Goal: Navigation & Orientation: Understand site structure

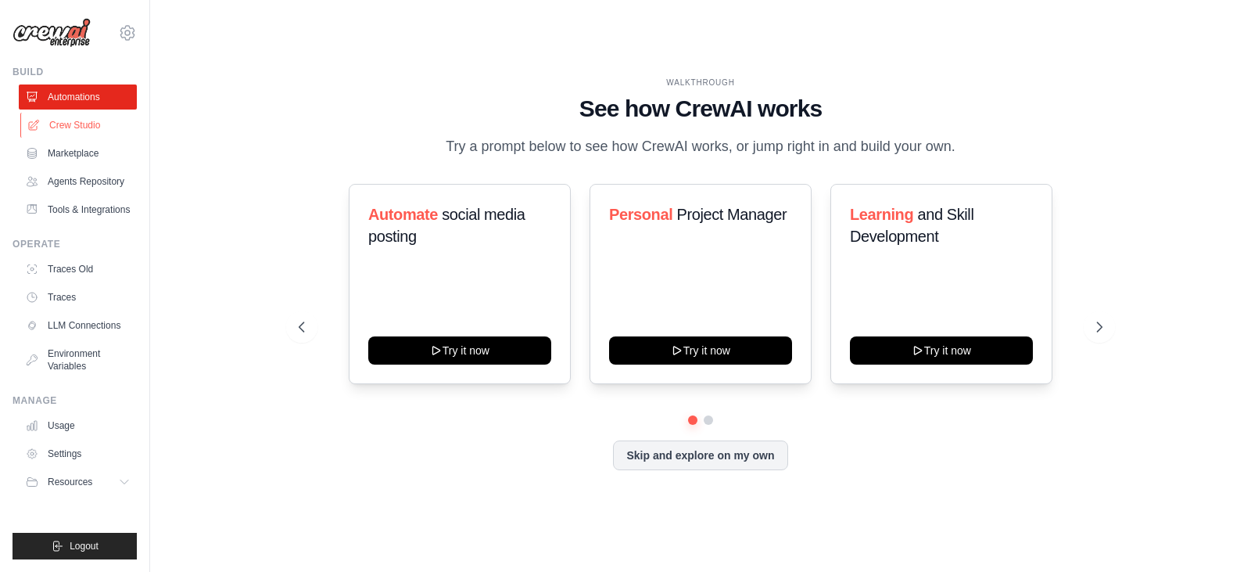
click at [86, 116] on link "Crew Studio" at bounding box center [79, 125] width 118 height 25
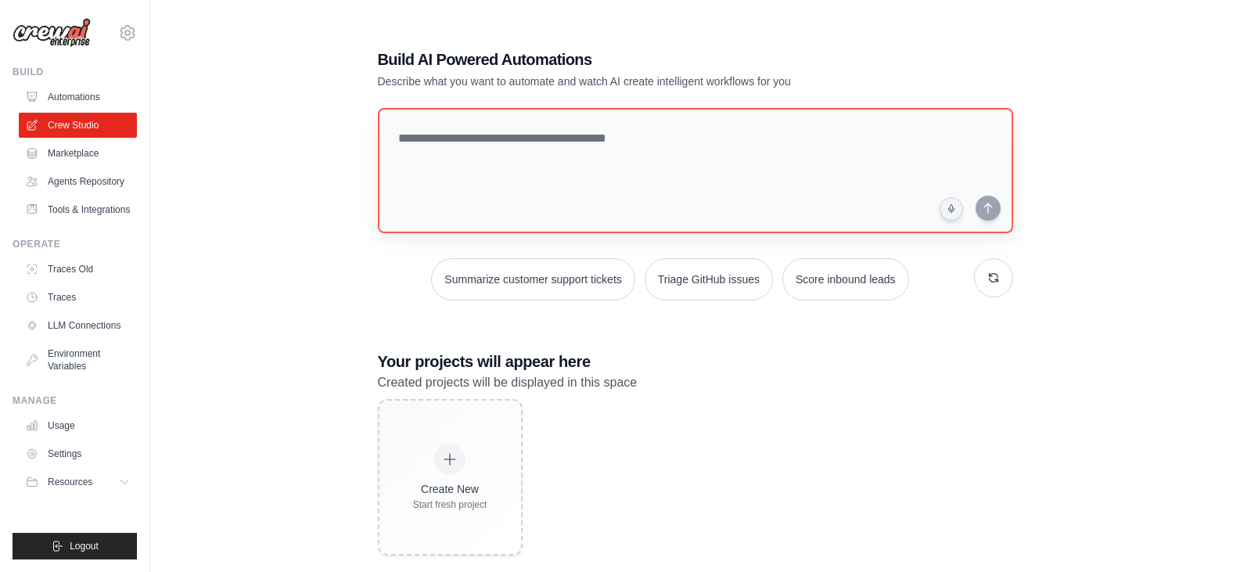
scroll to position [31, 0]
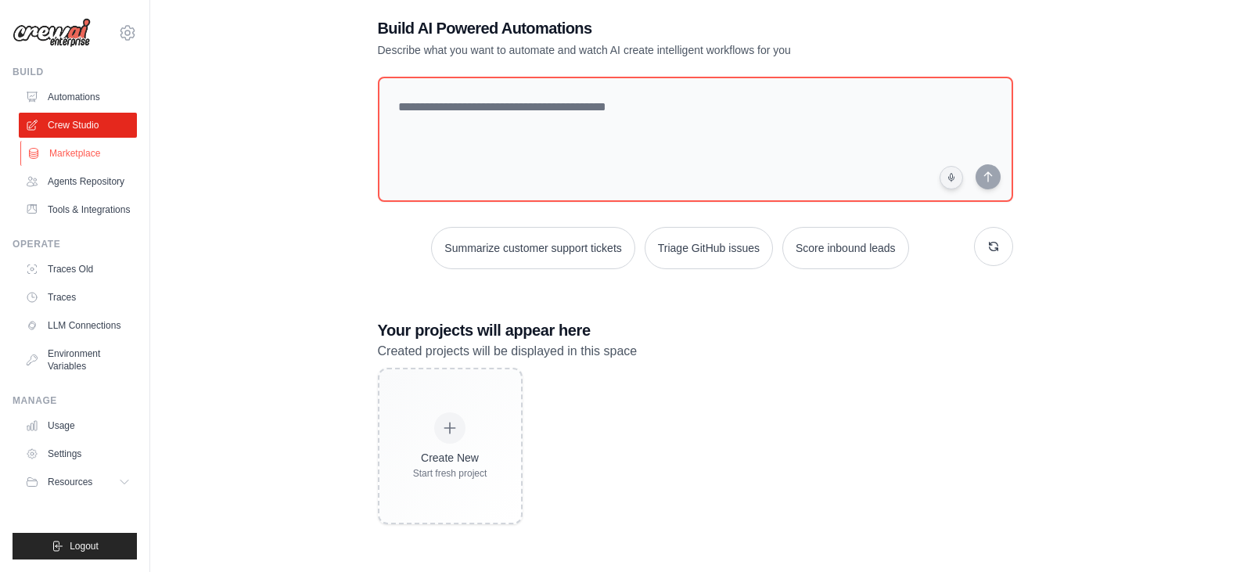
click at [81, 159] on link "Marketplace" at bounding box center [79, 153] width 118 height 25
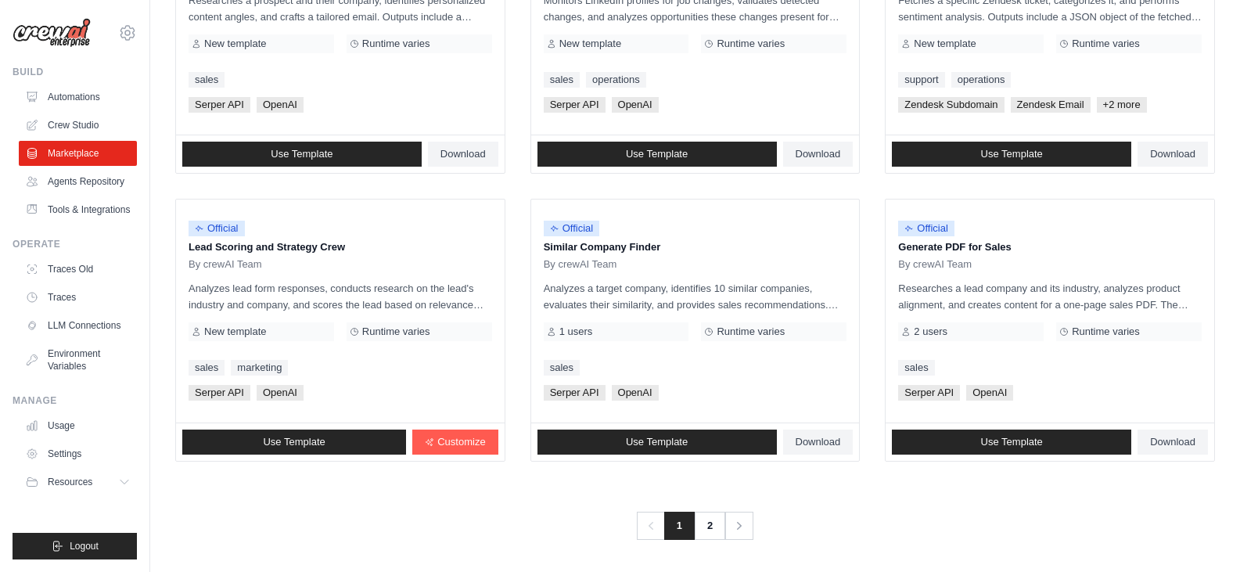
scroll to position [877, 0]
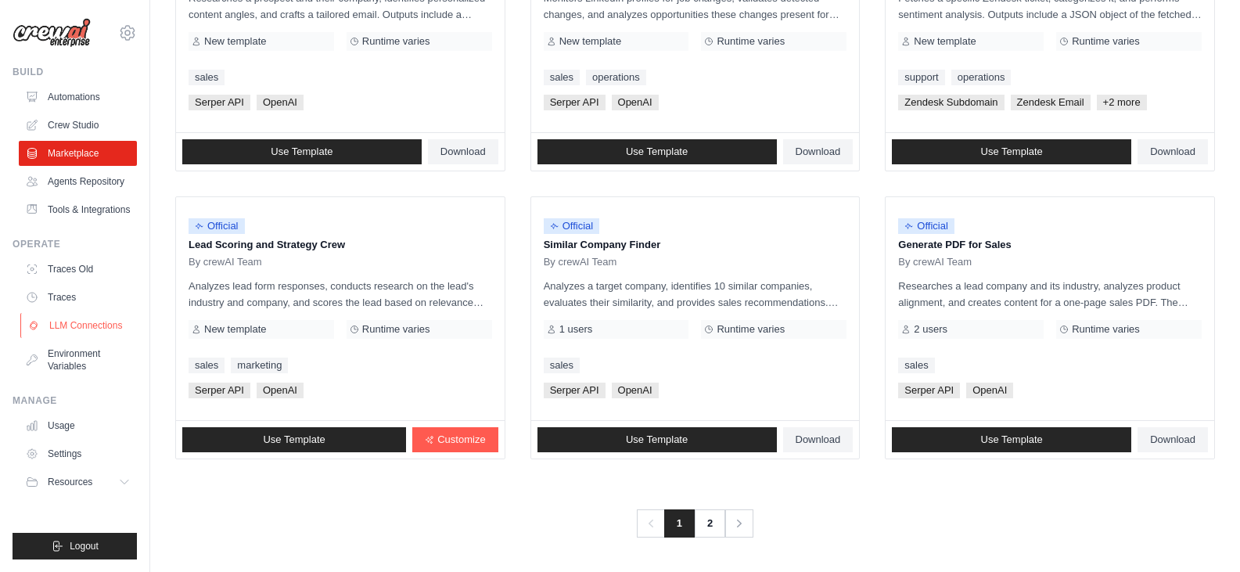
click at [86, 327] on link "LLM Connections" at bounding box center [79, 325] width 118 height 25
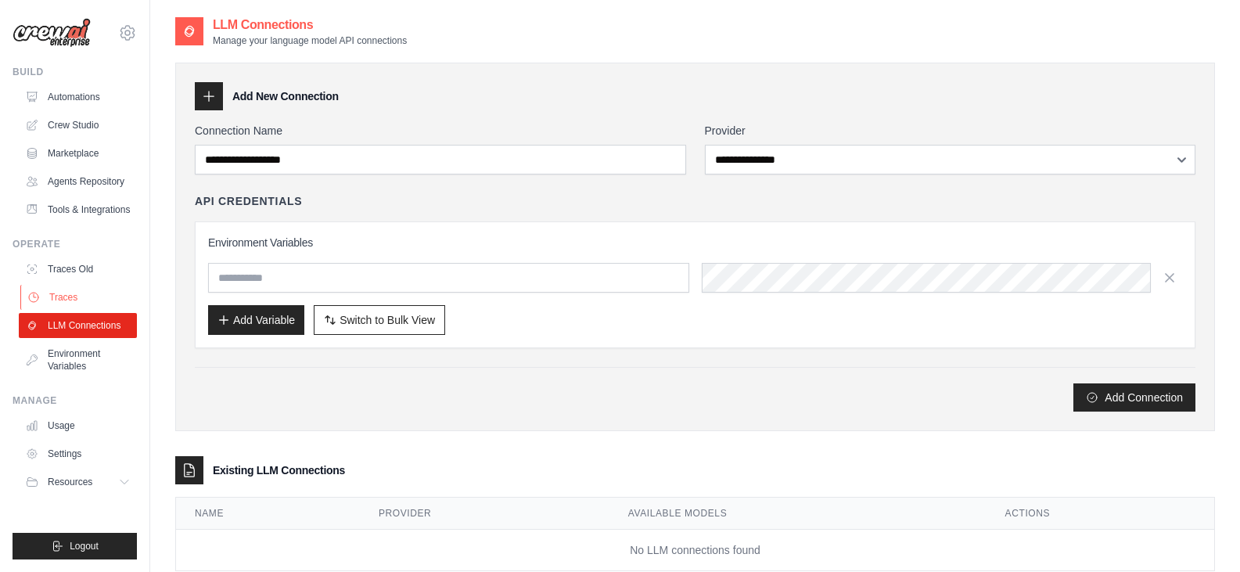
click at [66, 302] on link "Traces" at bounding box center [79, 297] width 118 height 25
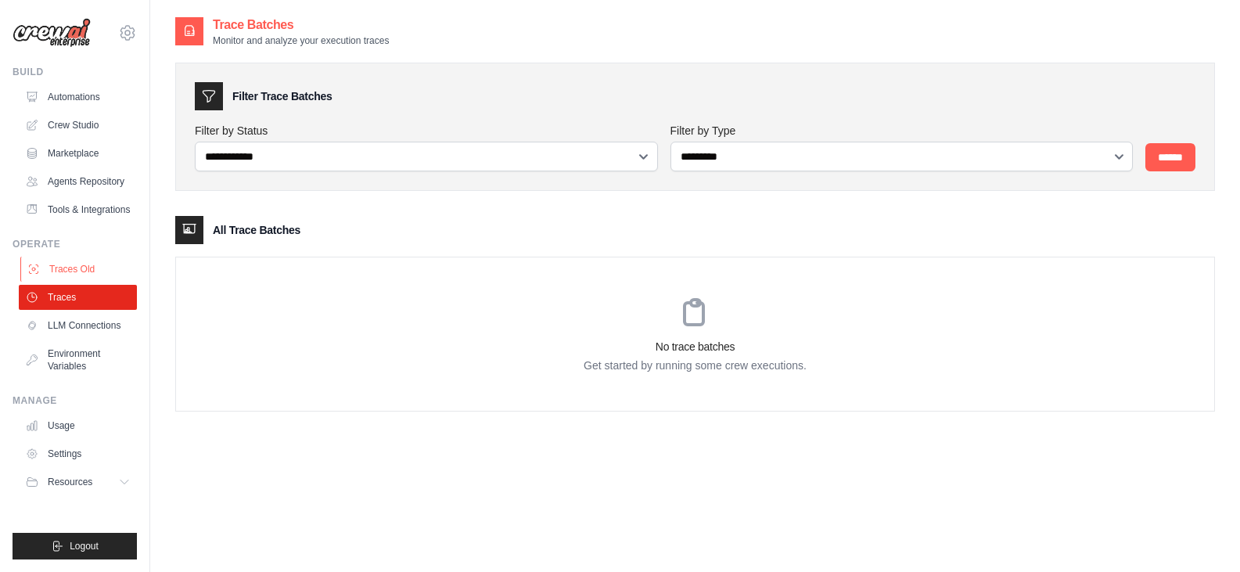
click at [84, 268] on link "Traces Old" at bounding box center [79, 269] width 118 height 25
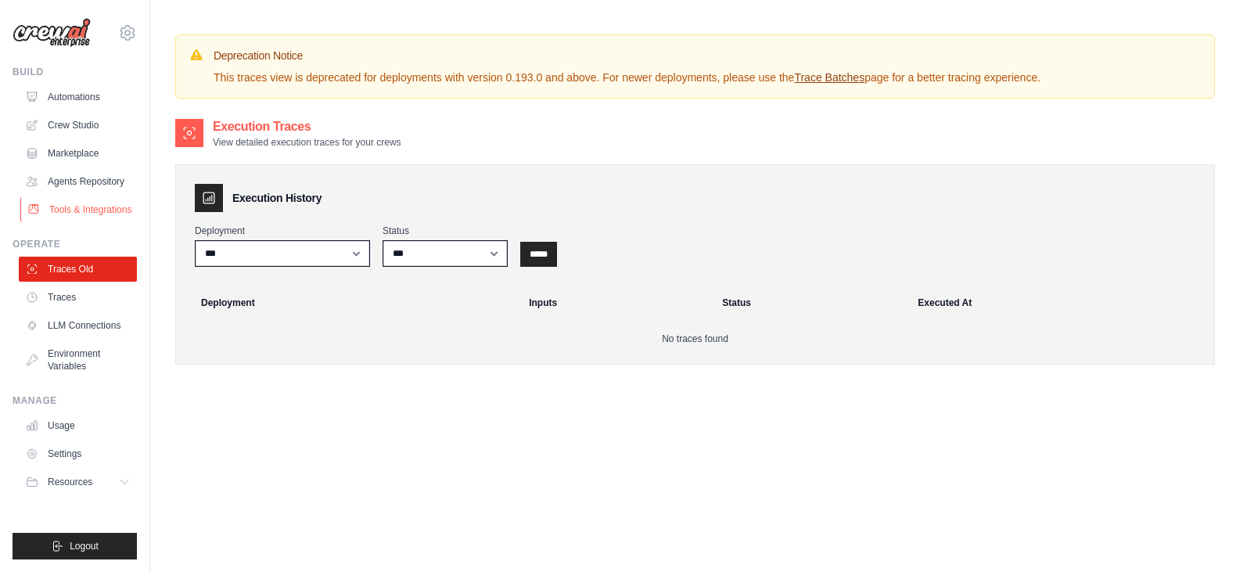
click at [92, 214] on link "Tools & Integrations" at bounding box center [79, 209] width 118 height 25
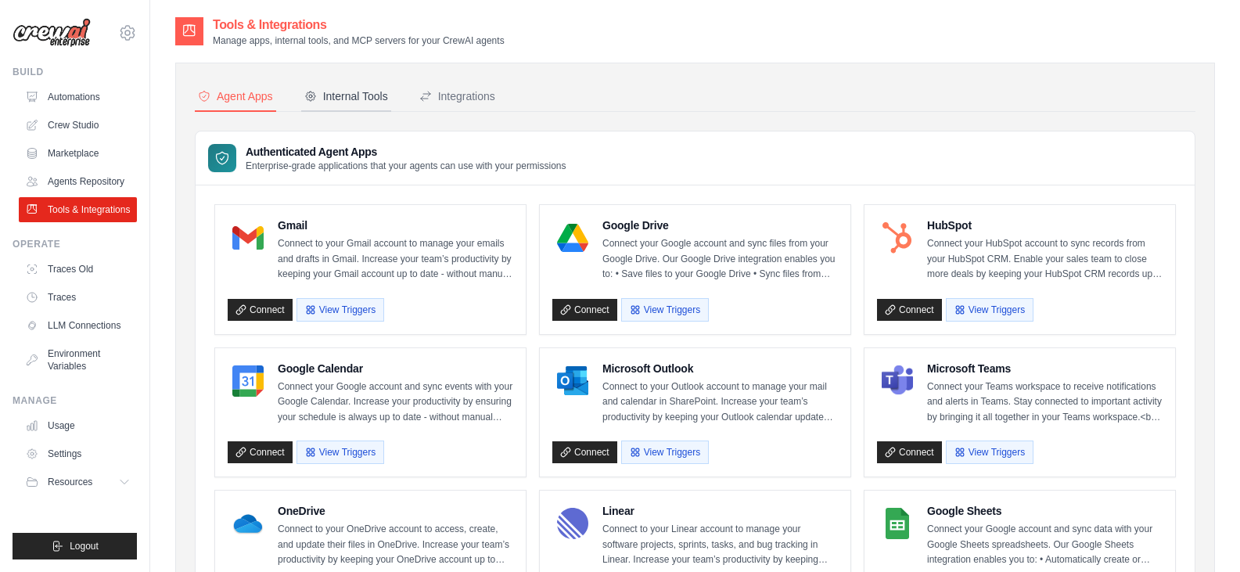
click at [354, 92] on div "Internal Tools" at bounding box center [346, 96] width 84 height 16
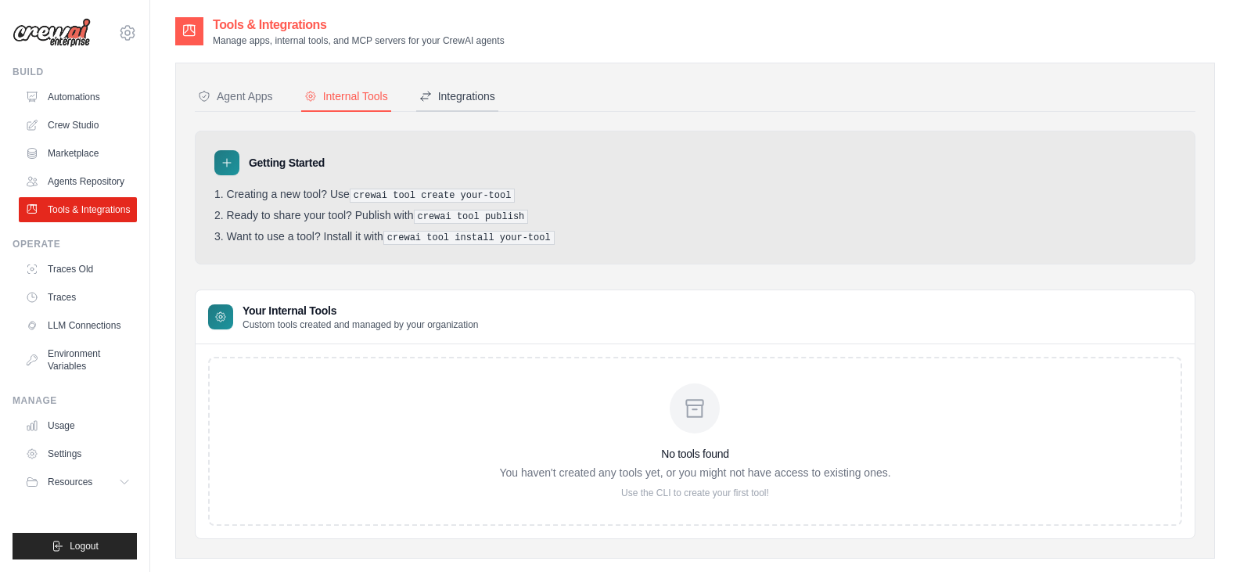
click at [468, 91] on div "Integrations" at bounding box center [457, 96] width 76 height 16
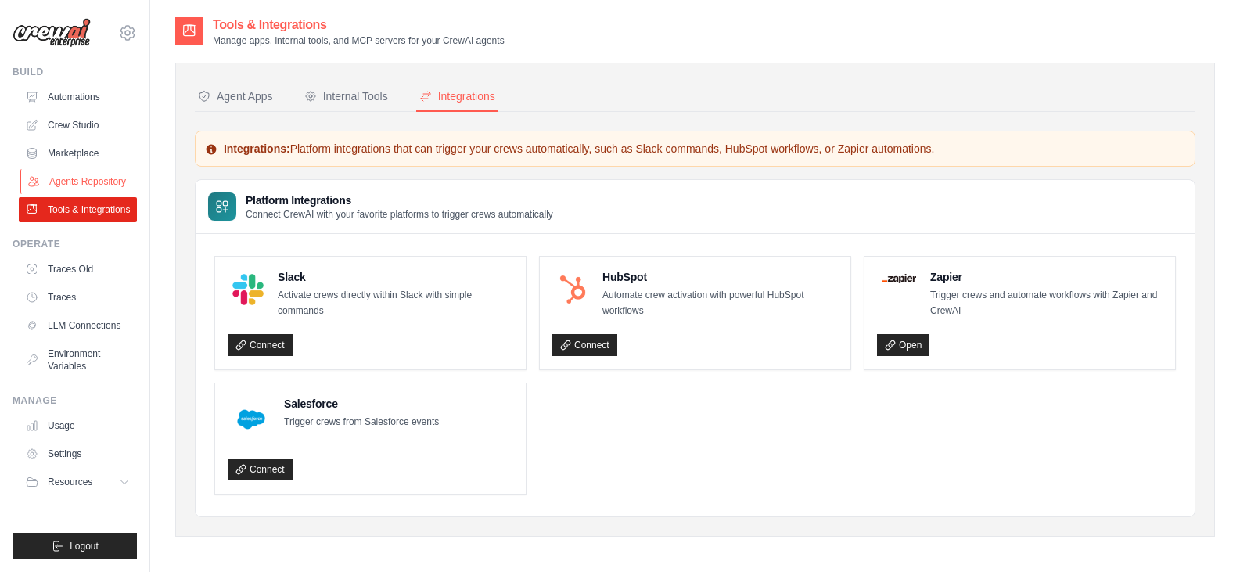
click at [88, 192] on link "Agents Repository" at bounding box center [79, 181] width 118 height 25
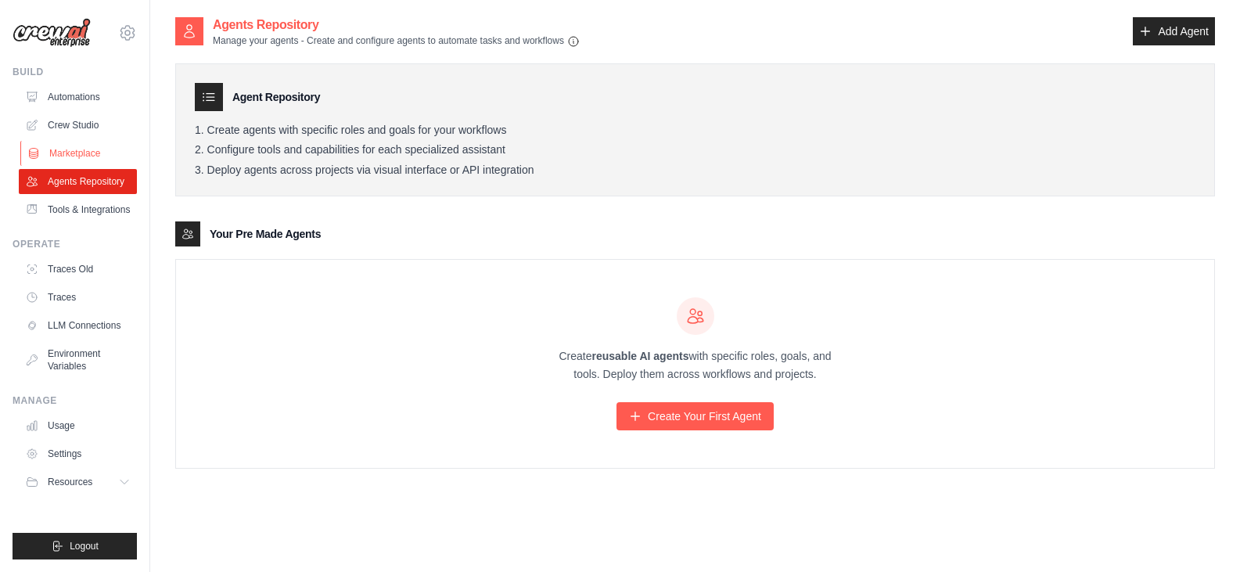
click at [71, 145] on link "Marketplace" at bounding box center [79, 153] width 118 height 25
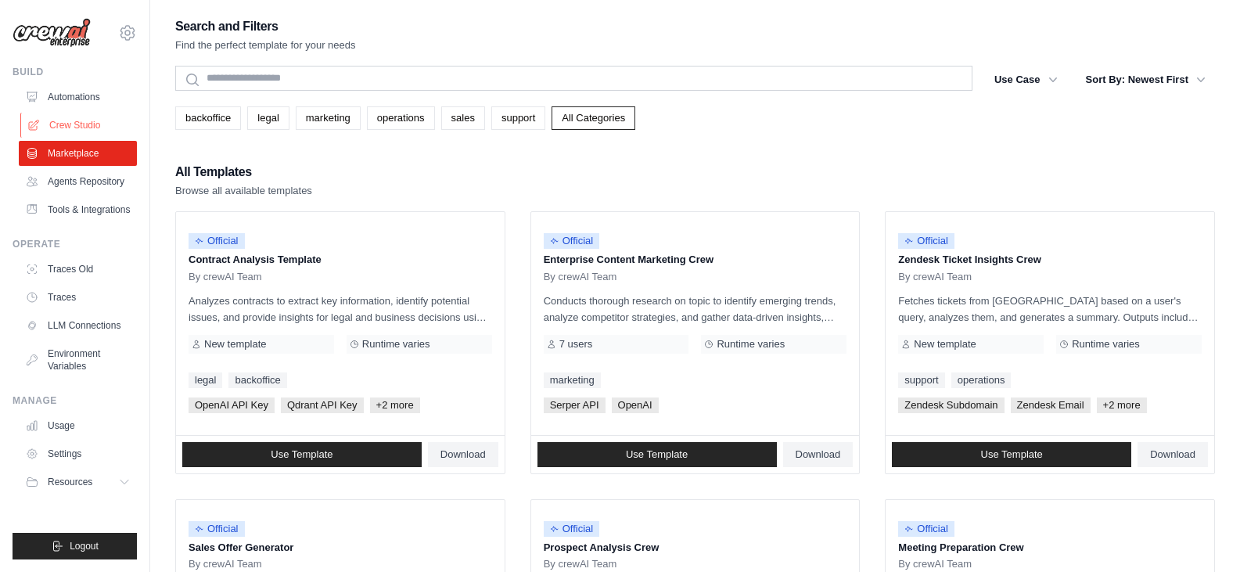
click at [85, 125] on link "Crew Studio" at bounding box center [79, 125] width 118 height 25
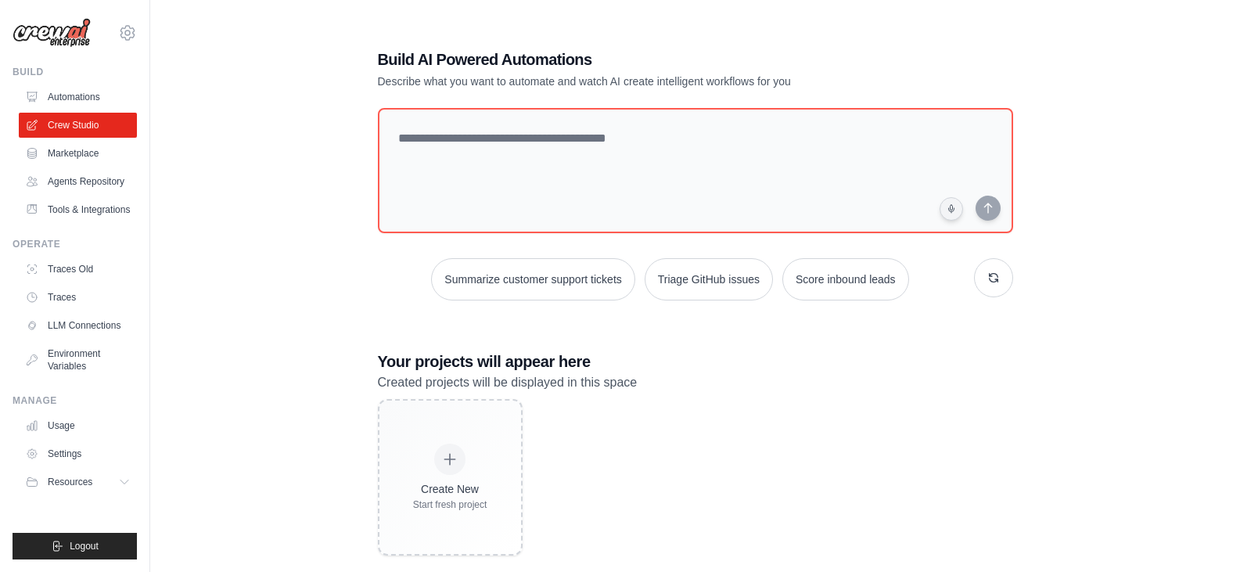
click at [75, 97] on link "Automations" at bounding box center [78, 96] width 118 height 25
